Goal: Information Seeking & Learning: Learn about a topic

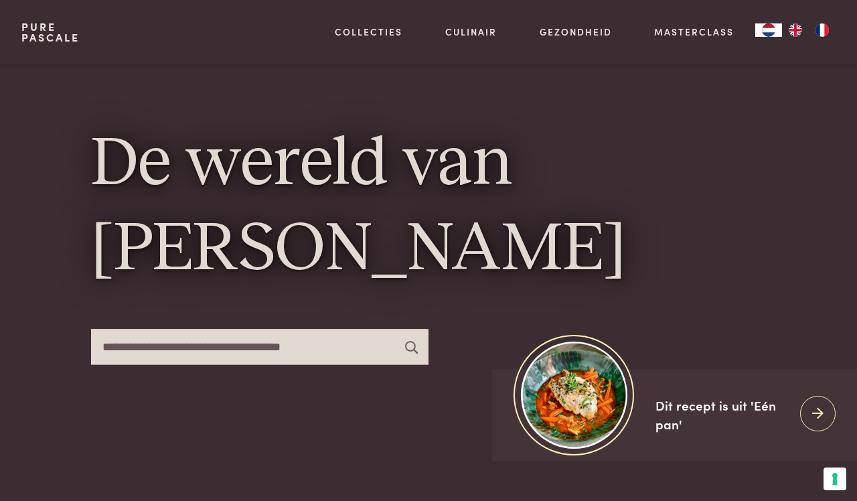
scroll to position [192, 0]
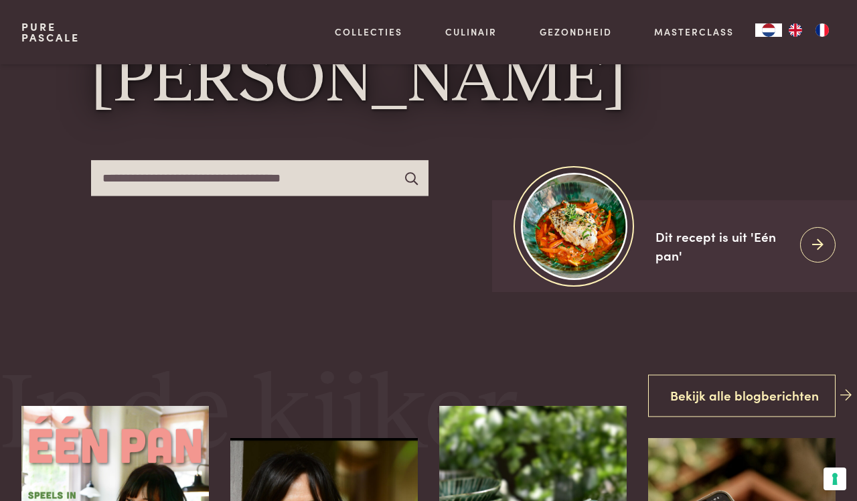
click at [405, 179] on icon at bounding box center [411, 177] width 13 height 13
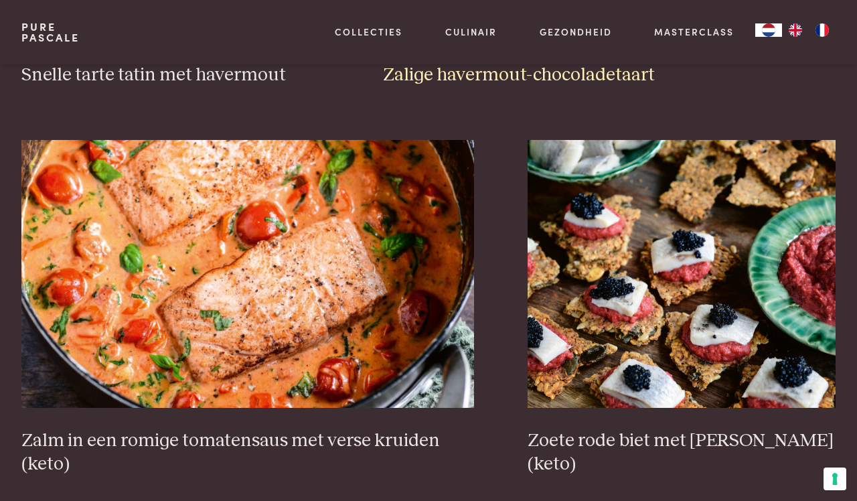
scroll to position [2190, 0]
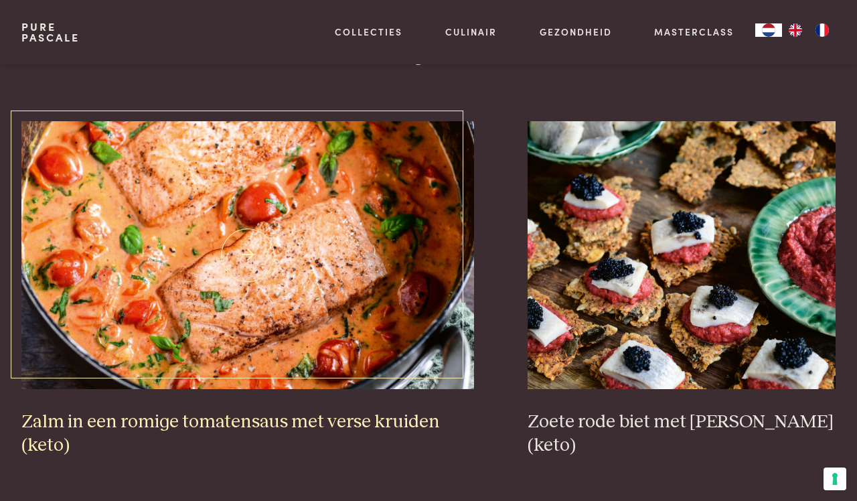
click at [310, 245] on img at bounding box center [247, 255] width 453 height 268
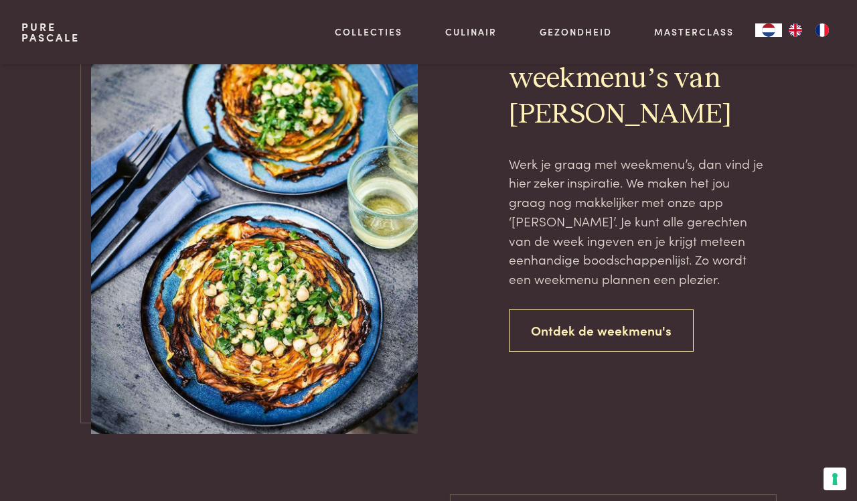
scroll to position [2886, 0]
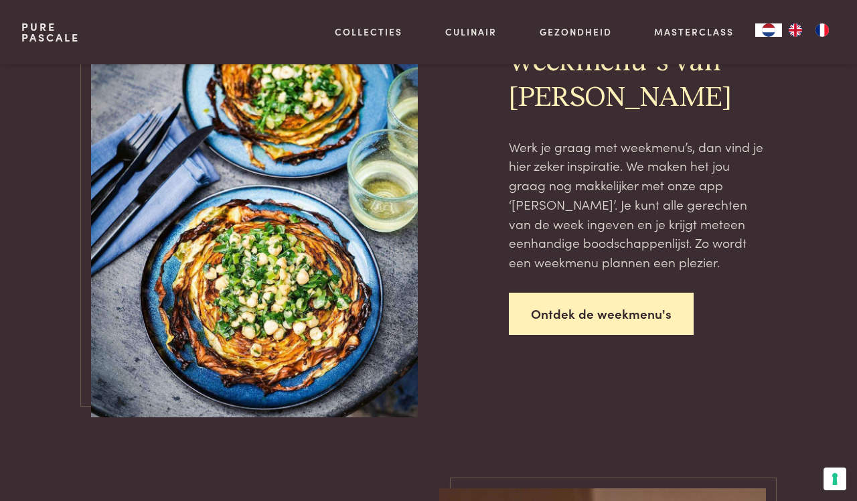
click at [553, 309] on link "Ontdek de weekmenu's" at bounding box center [601, 314] width 185 height 42
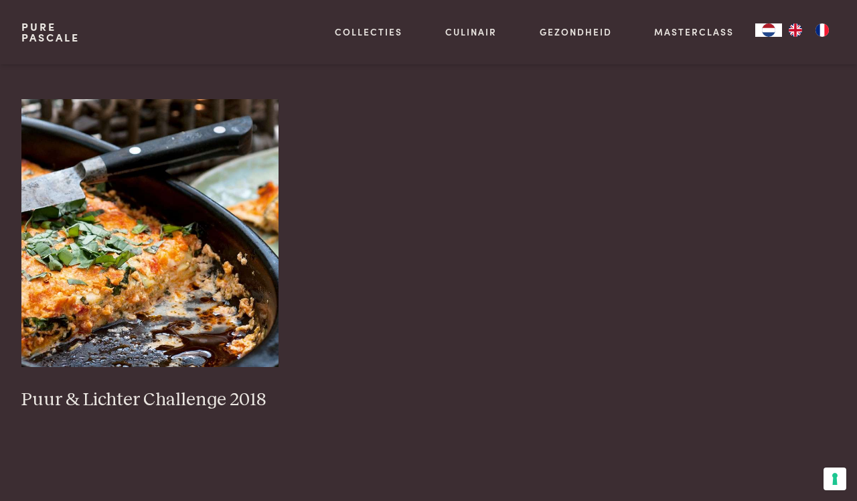
scroll to position [1334, 0]
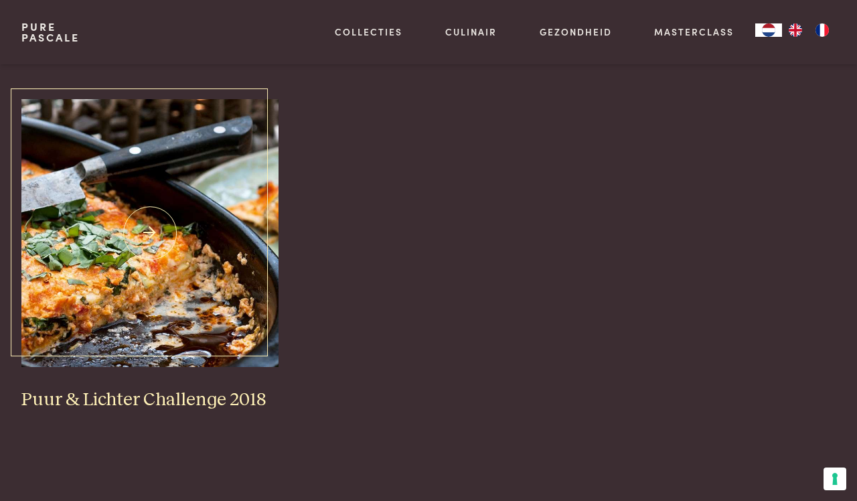
click at [194, 301] on img at bounding box center [149, 233] width 257 height 268
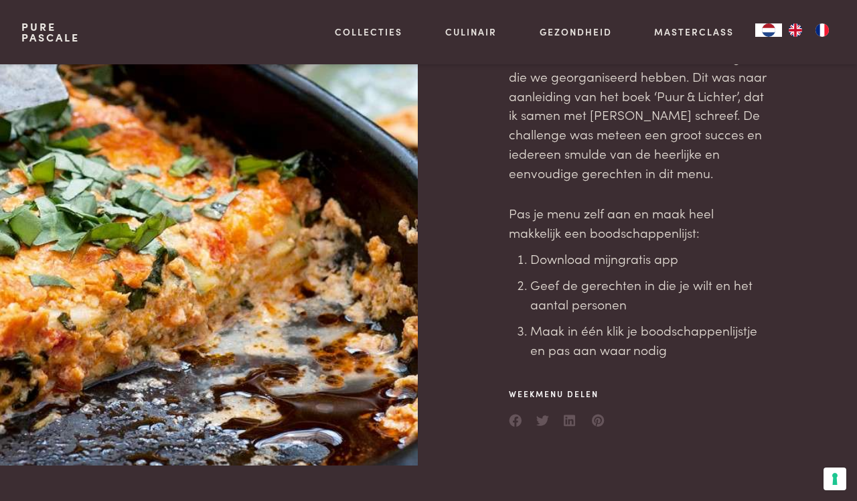
scroll to position [180, 0]
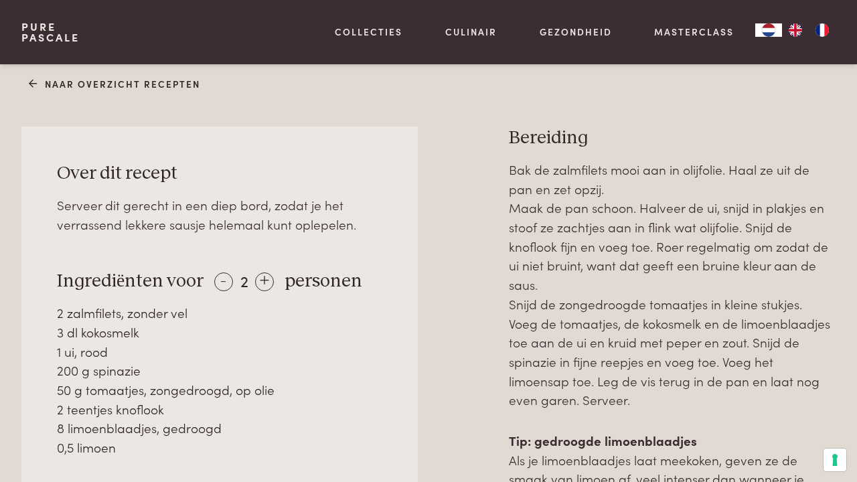
scroll to position [519, 0]
